Goal: Information Seeking & Learning: Find specific fact

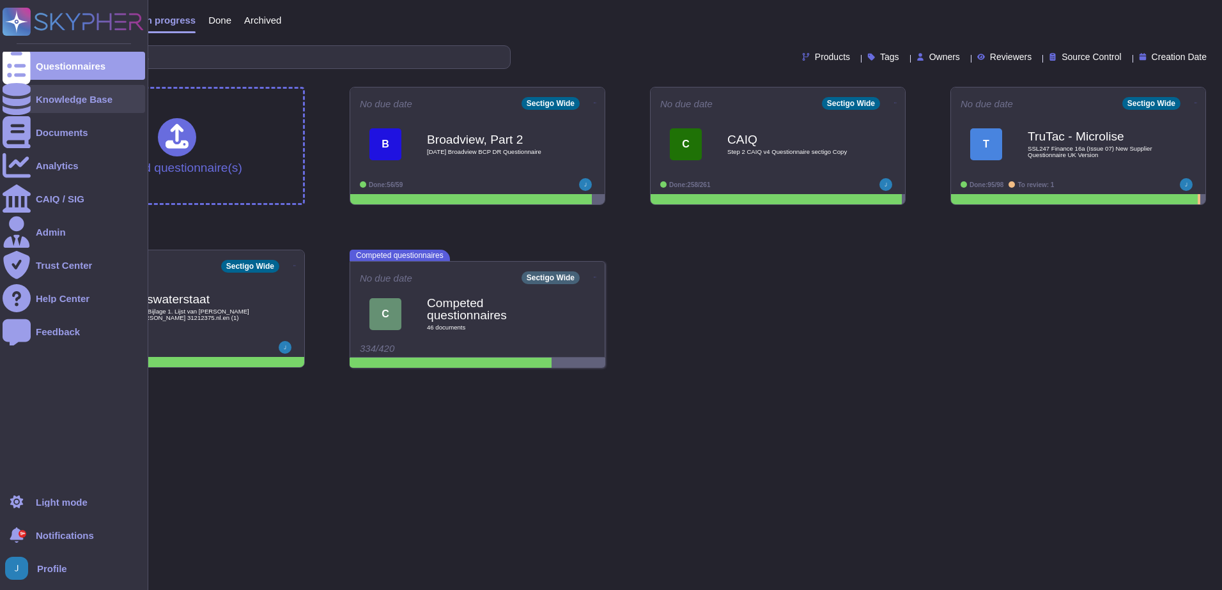
click at [79, 103] on div "Knowledge Base" at bounding box center [74, 100] width 77 height 10
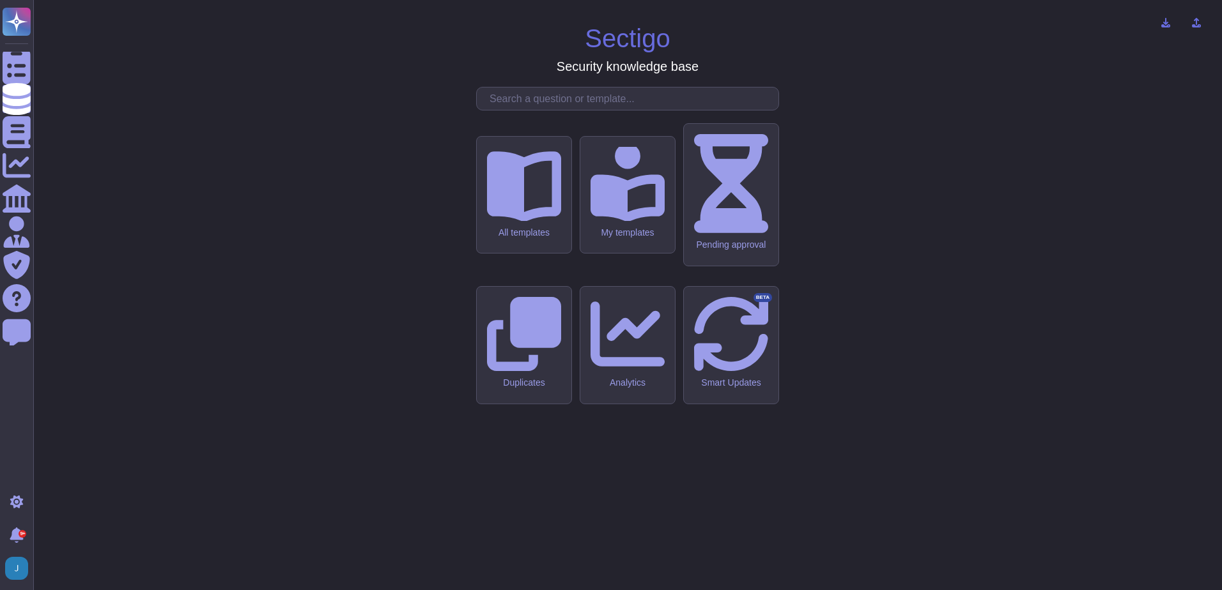
click at [519, 110] on input "text" at bounding box center [630, 99] width 295 height 22
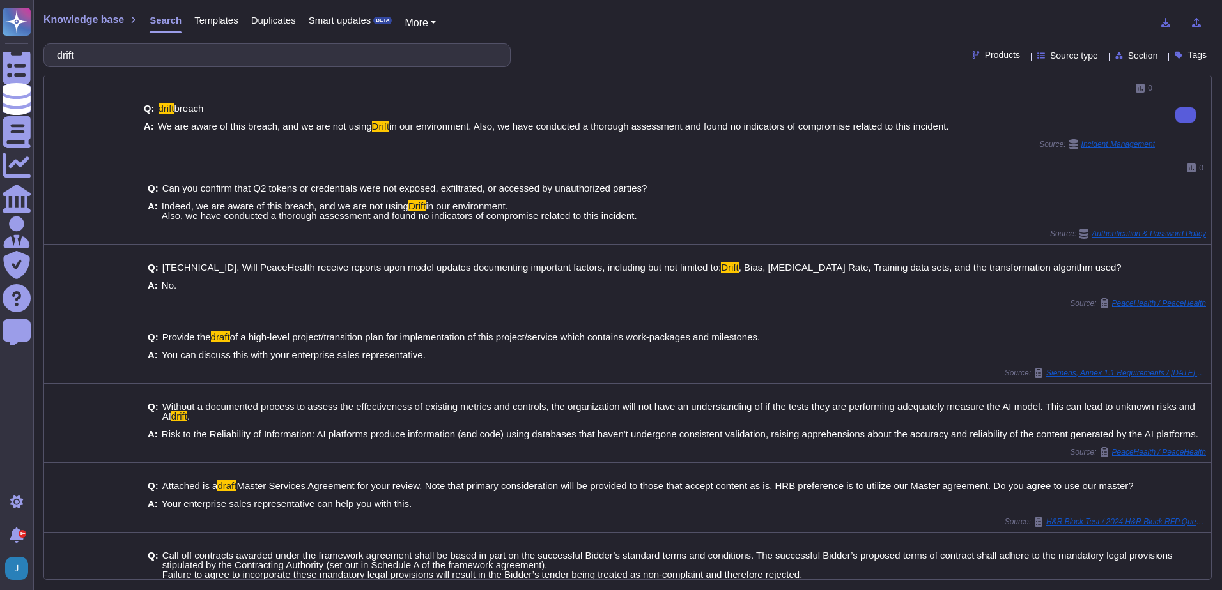
click at [1183, 112] on button at bounding box center [1185, 114] width 20 height 15
drag, startPoint x: 161, startPoint y: 50, endPoint x: 37, endPoint y: 54, distance: 124.0
click at [0, 30] on html "Questionnaires Knowledge Base Documents Analytics CAIQ / SIG Admin Trust Center…" at bounding box center [611, 295] width 1222 height 590
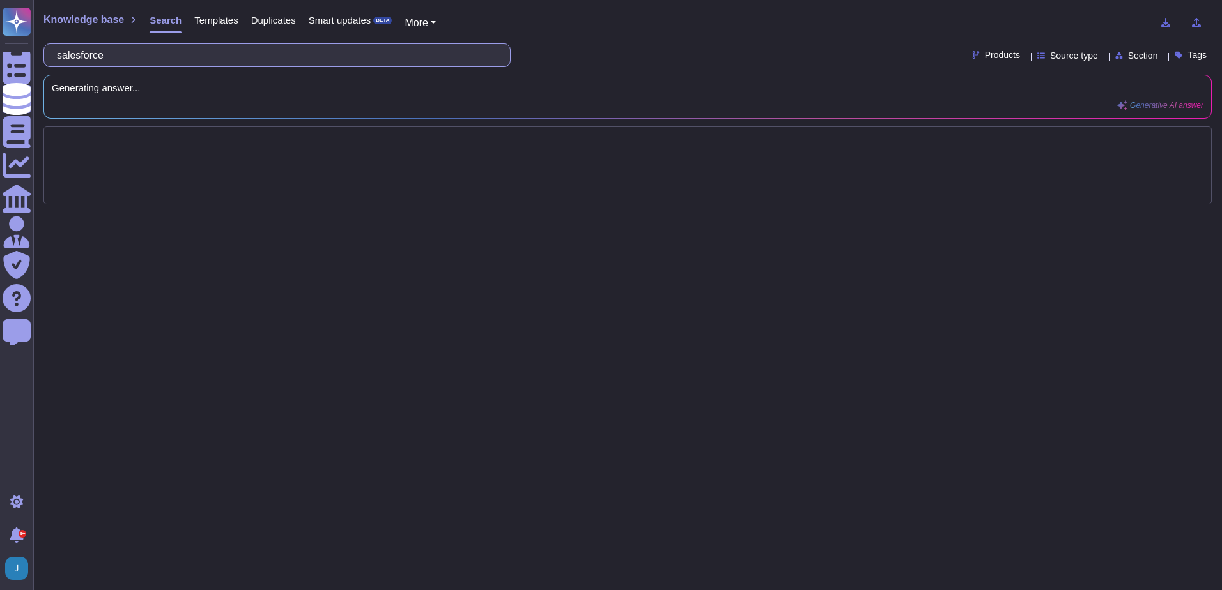
type input "salesforce"
